Goal: Information Seeking & Learning: Learn about a topic

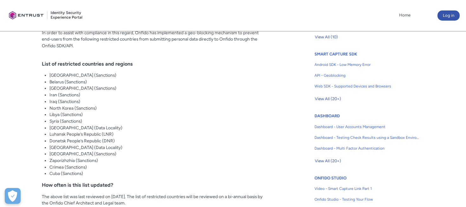
scroll to position [273, 0]
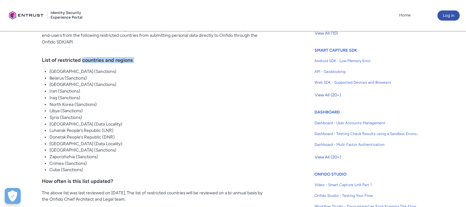
drag, startPoint x: 82, startPoint y: 62, endPoint x: 135, endPoint y: 64, distance: 52.7
click at [131, 64] on div "Overview Geoblocking is a process of restricting access to online content based…" at bounding box center [155, 98] width 227 height 362
click at [135, 64] on div "Overview Geoblocking is a process of restricting access to online content based…" at bounding box center [155, 98] width 227 height 362
click at [75, 147] on li "[GEOGRAPHIC_DATA] (Sanctions)" at bounding box center [159, 150] width 220 height 7
click at [77, 145] on li "[GEOGRAPHIC_DATA] (Data Locality)" at bounding box center [159, 144] width 220 height 7
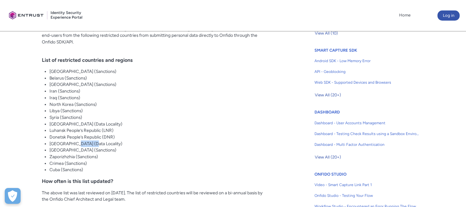
click at [77, 145] on li "[GEOGRAPHIC_DATA] (Data Locality)" at bounding box center [159, 144] width 220 height 7
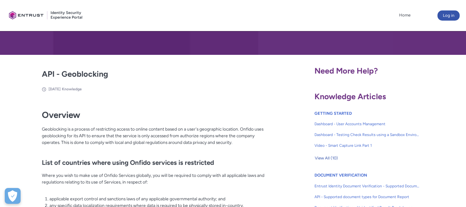
scroll to position [91, 0]
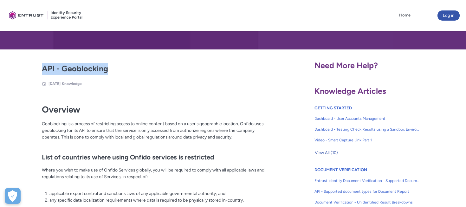
drag, startPoint x: 42, startPoint y: 69, endPoint x: 138, endPoint y: 68, distance: 95.8
click at [138, 68] on h2 "API - Geoblocking" at bounding box center [155, 69] width 227 height 12
copy h2 "API - Geoblocking"
